Goal: Entertainment & Leisure: Consume media (video, audio)

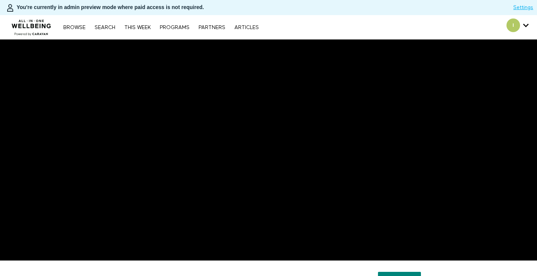
scroll to position [45, 0]
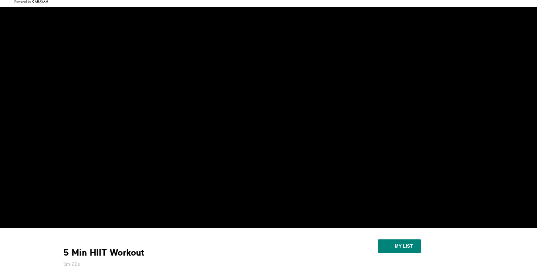
scroll to position [33, 0]
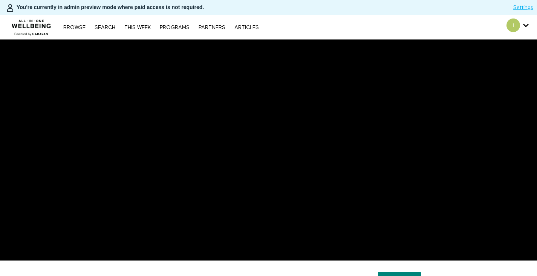
scroll to position [47, 0]
click at [312, 33] on div "Browse Search THIS WEEK PROGRAMS PARTNERS ARTICLES Account settings Manage Subs…" at bounding box center [184, 27] width 369 height 24
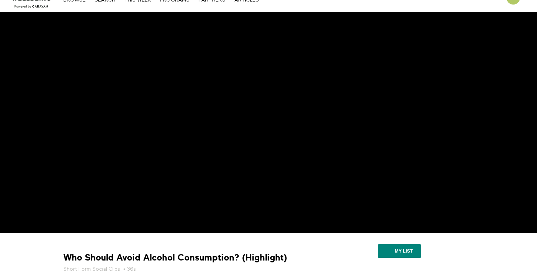
scroll to position [31, 0]
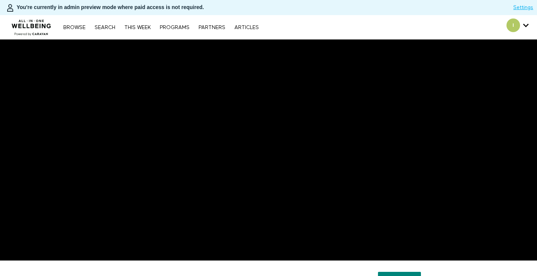
scroll to position [31, 0]
click at [450, 24] on div "I [PERSON_NAME][EMAIL_ADDRESS][PERSON_NAME][DOMAIN_NAME] Account settings Manag…" at bounding box center [453, 27] width 168 height 24
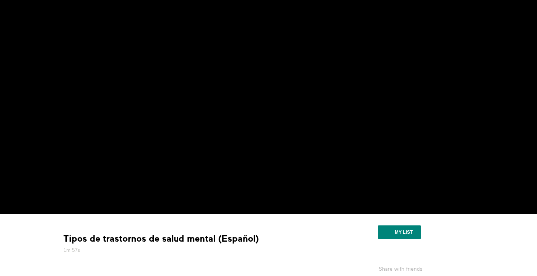
scroll to position [47, 0]
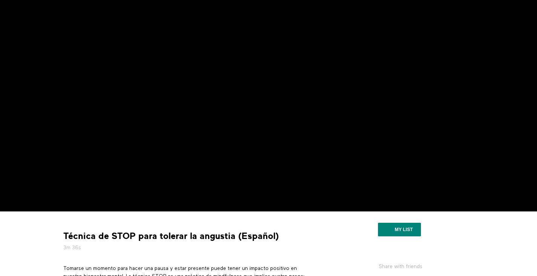
scroll to position [54, 0]
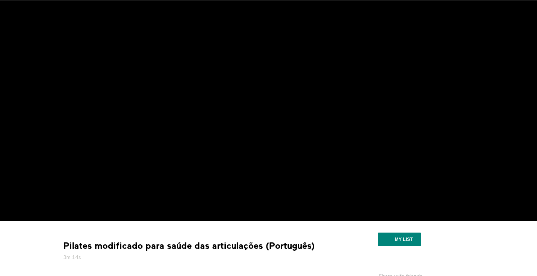
scroll to position [42, 0]
